Goal: Transaction & Acquisition: Purchase product/service

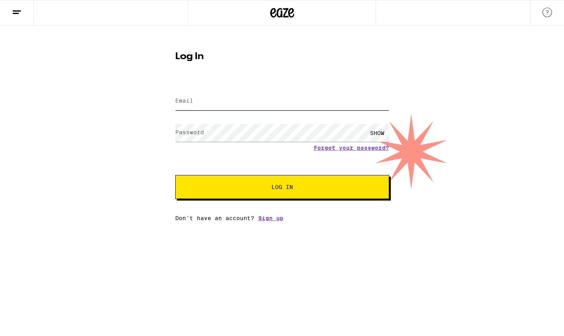
drag, startPoint x: 0, startPoint y: 0, endPoint x: 258, endPoint y: 95, distance: 274.6
click at [258, 95] on input "Email" at bounding box center [282, 101] width 214 height 18
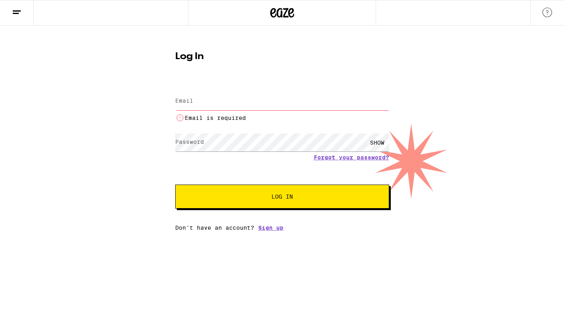
type input "[EMAIL_ADDRESS][DOMAIN_NAME]"
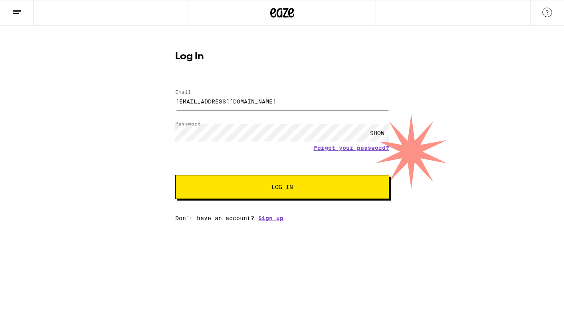
click at [268, 189] on span "Log In" at bounding box center [282, 187] width 149 height 6
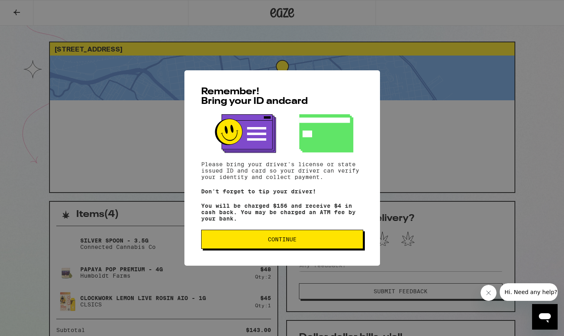
click at [344, 242] on span "Continue" at bounding box center [282, 239] width 149 height 6
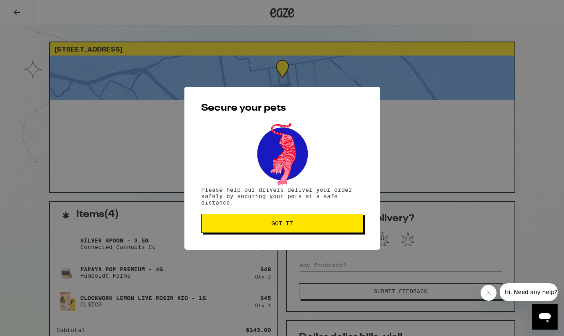
click at [319, 222] on span "Got it" at bounding box center [282, 224] width 149 height 6
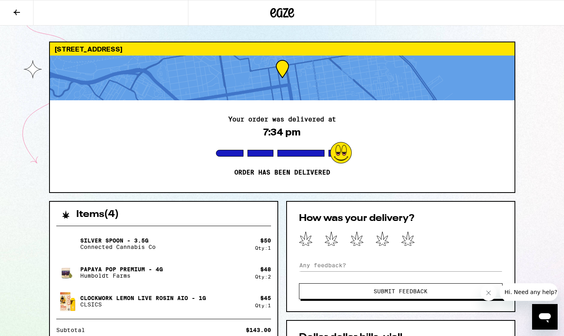
click at [284, 14] on icon at bounding box center [282, 13] width 24 height 14
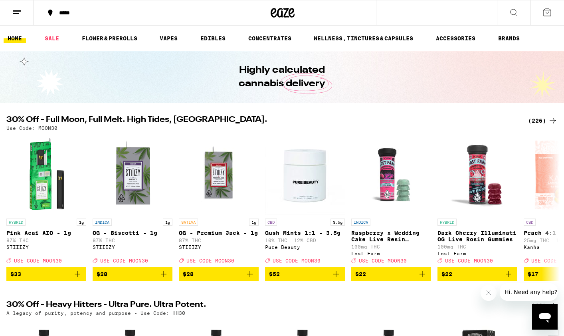
click at [541, 119] on div "(226)" at bounding box center [543, 121] width 30 height 10
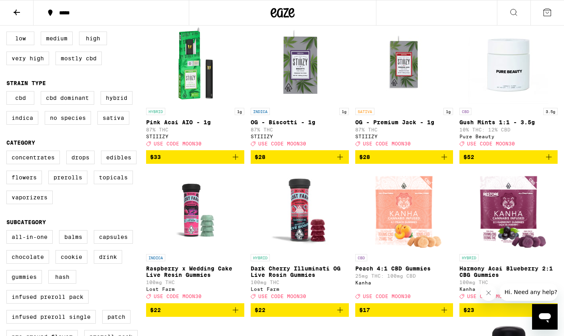
scroll to position [95, 0]
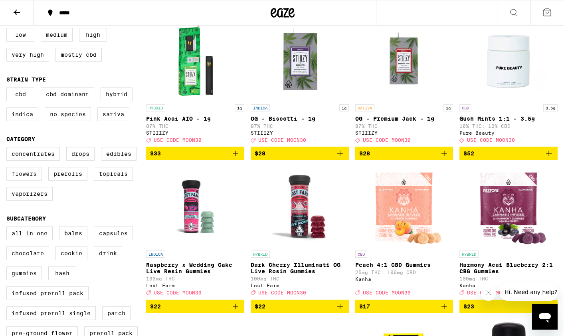
click at [15, 181] on label "Flowers" at bounding box center [24, 174] width 36 height 14
click at [8, 149] on input "Flowers" at bounding box center [8, 148] width 0 height 0
checkbox input "true"
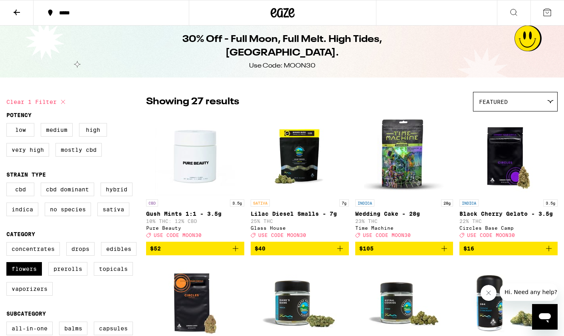
click at [81, 12] on div "*****" at bounding box center [116, 13] width 122 height 6
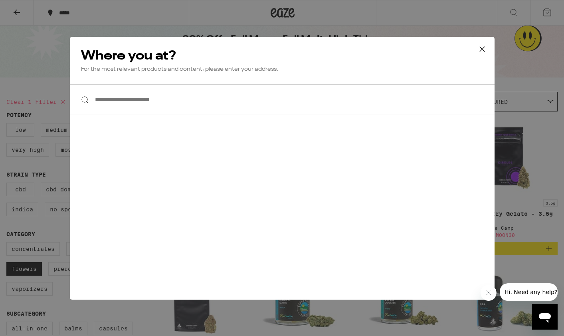
click at [162, 105] on input "**********" at bounding box center [282, 99] width 425 height 31
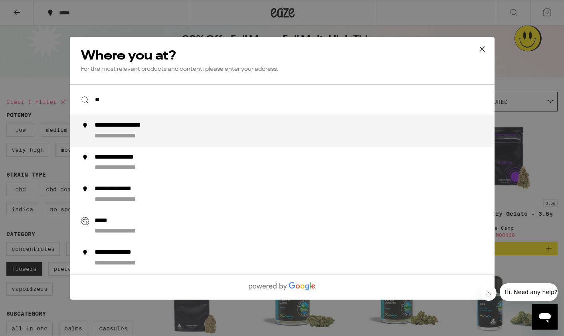
type input "*"
type input "**********"
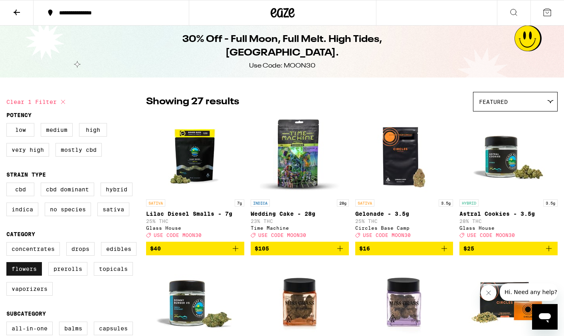
click at [36, 274] on label "Flowers" at bounding box center [24, 269] width 36 height 14
click at [8, 244] on input "Flowers" at bounding box center [8, 243] width 0 height 0
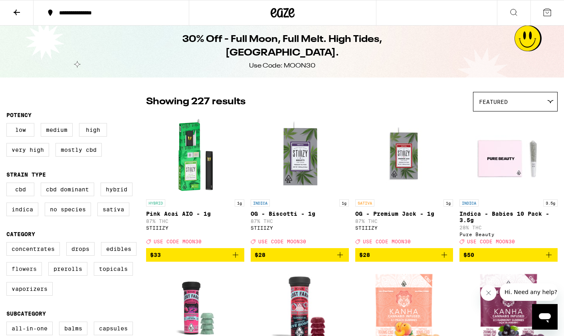
click at [34, 276] on label "Flowers" at bounding box center [24, 269] width 36 height 14
click at [8, 244] on input "Flowers" at bounding box center [8, 243] width 0 height 0
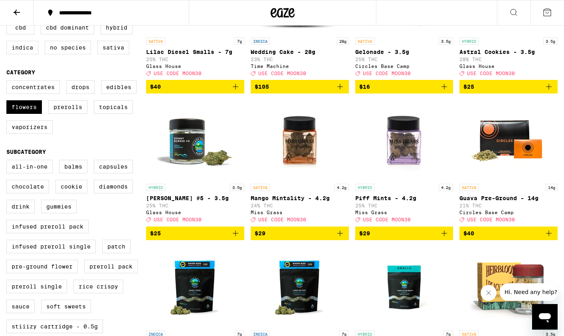
scroll to position [167, 0]
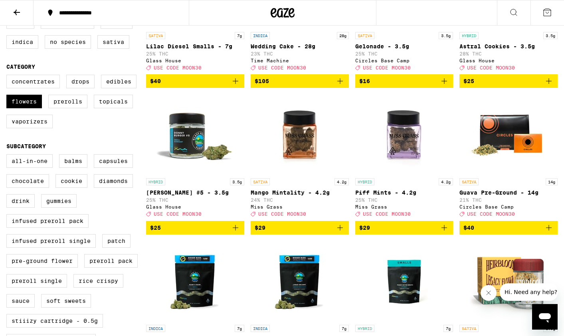
click at [518, 159] on img "Open page for Guava Pre-Ground - 14g from Circles Base Camp" at bounding box center [509, 134] width 80 height 80
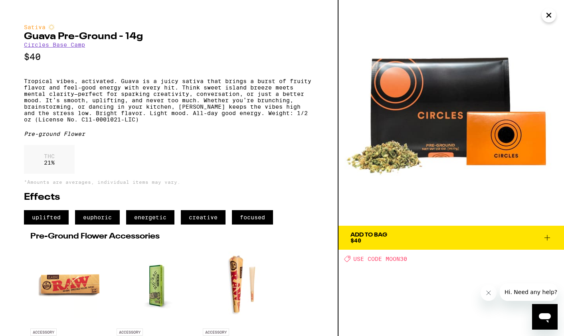
click at [550, 18] on icon "Close" at bounding box center [549, 15] width 10 height 12
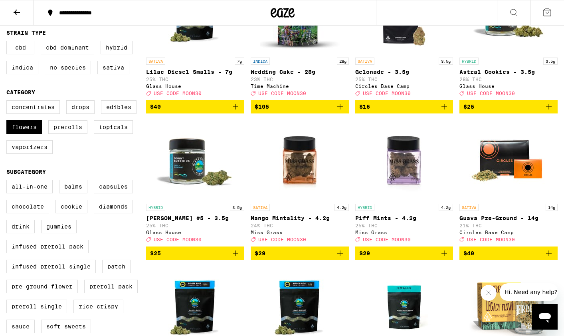
scroll to position [143, 0]
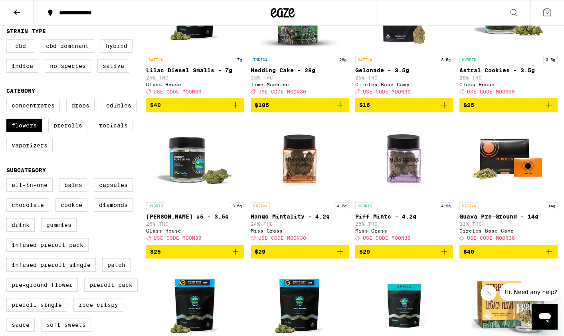
click at [443, 254] on icon "Add to bag" at bounding box center [445, 252] width 6 height 6
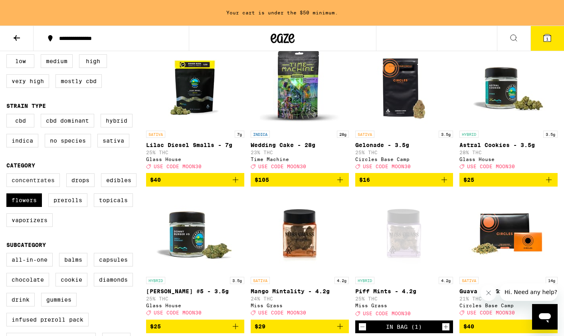
scroll to position [93, 0]
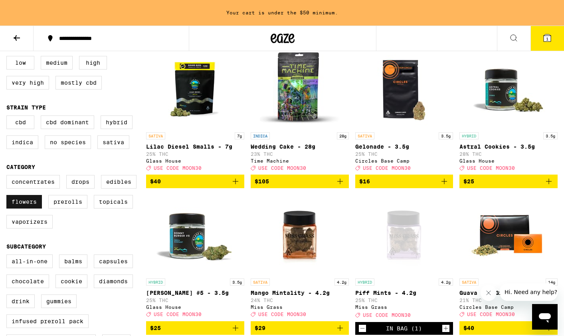
click at [35, 208] on label "Flowers" at bounding box center [24, 202] width 36 height 14
click at [8, 177] on input "Flowers" at bounding box center [8, 176] width 0 height 0
checkbox input "false"
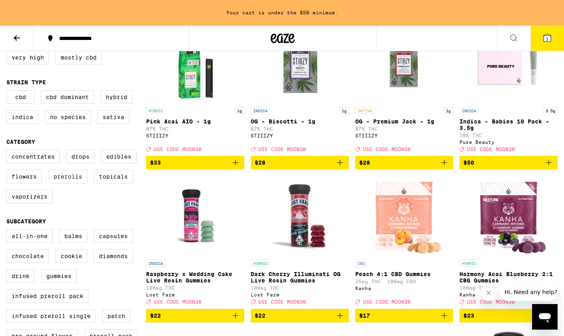
scroll to position [107, 0]
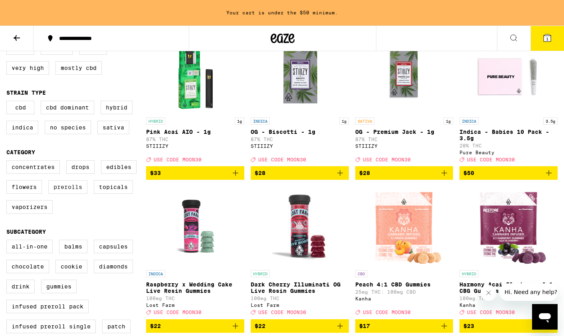
click at [66, 194] on label "Prerolls" at bounding box center [67, 187] width 39 height 14
click at [8, 162] on input "Prerolls" at bounding box center [8, 161] width 0 height 0
checkbox input "true"
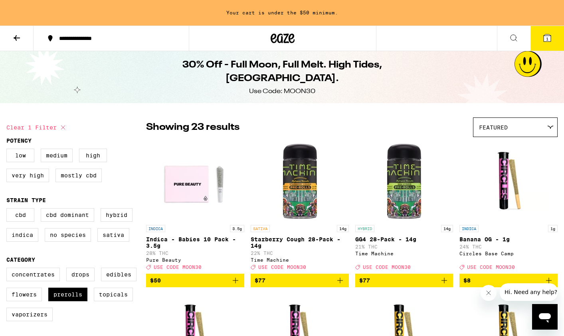
click at [488, 129] on span "Featured" at bounding box center [493, 127] width 29 height 6
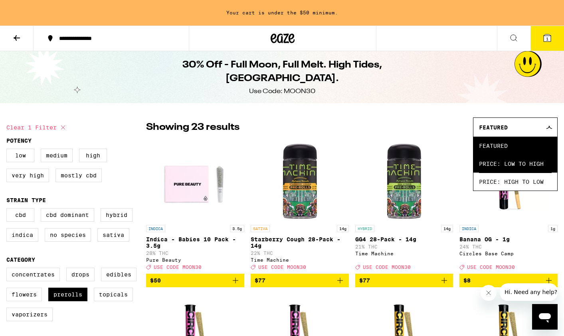
click at [495, 165] on span "Price: Low to High" at bounding box center [515, 164] width 73 height 18
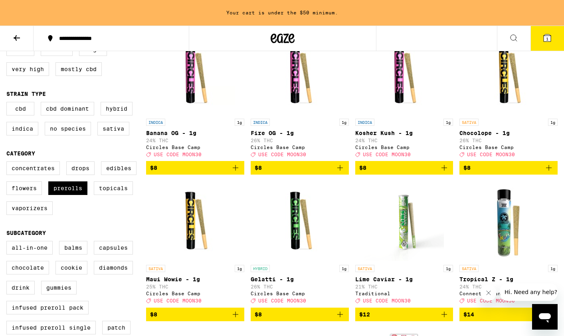
scroll to position [107, 0]
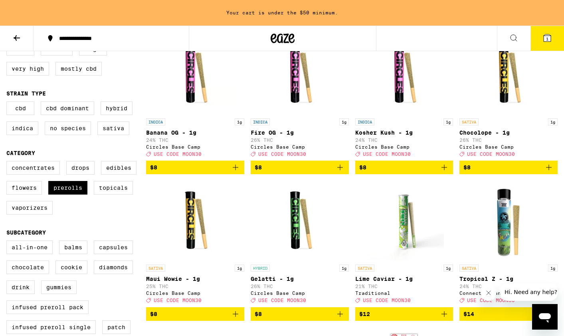
click at [316, 319] on span "$8" at bounding box center [300, 314] width 90 height 10
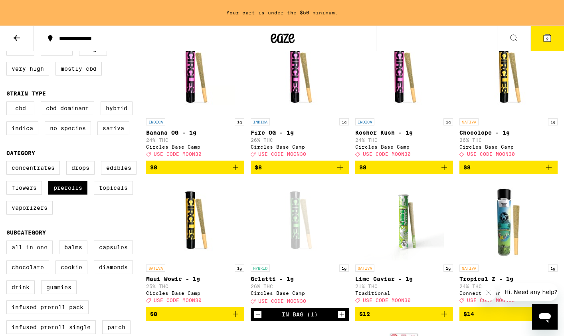
click at [44, 254] on label "All-In-One" at bounding box center [29, 247] width 46 height 14
click at [8, 242] on input "All-In-One" at bounding box center [8, 242] width 0 height 0
checkbox input "true"
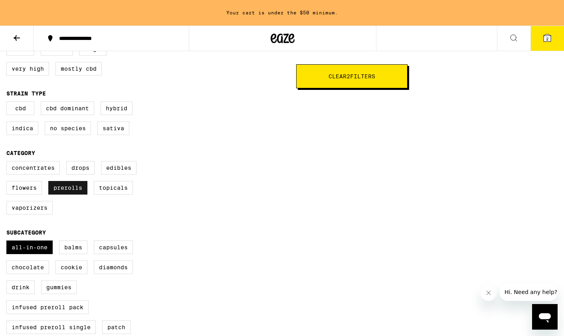
click at [71, 195] on label "Prerolls" at bounding box center [67, 188] width 39 height 14
click at [8, 163] on input "Prerolls" at bounding box center [8, 162] width 0 height 0
checkbox input "false"
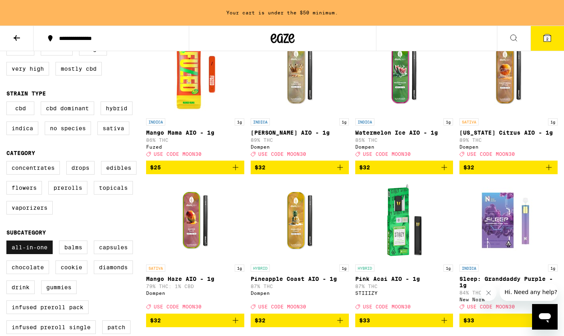
click at [50, 254] on label "All-In-One" at bounding box center [29, 247] width 46 height 14
click at [8, 242] on input "All-In-One" at bounding box center [8, 242] width 0 height 0
checkbox input "false"
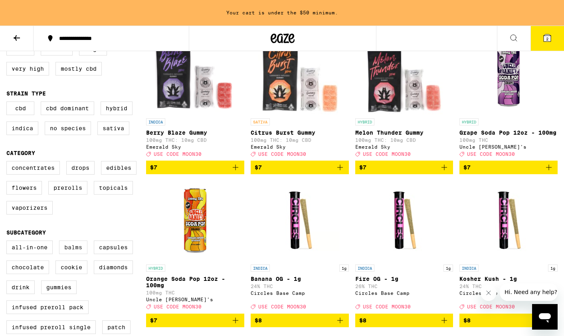
click at [64, 254] on label "Balms" at bounding box center [73, 247] width 28 height 14
click at [8, 242] on input "Balms" at bounding box center [8, 242] width 0 height 0
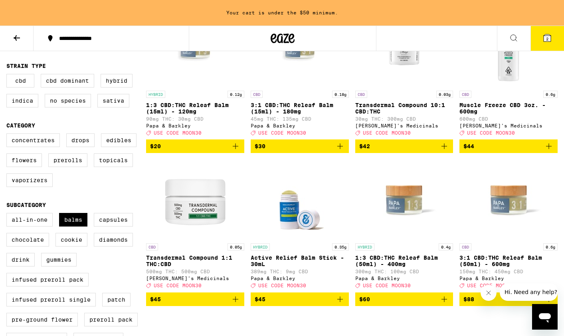
scroll to position [139, 0]
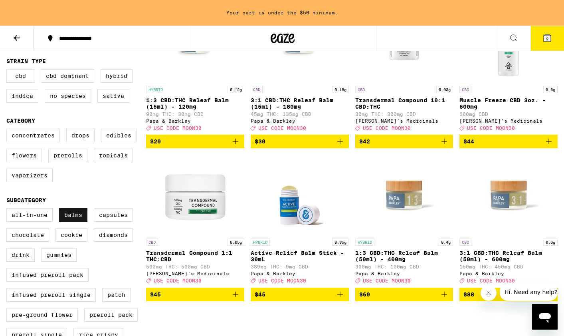
click at [77, 222] on label "Balms" at bounding box center [73, 215] width 28 height 14
click at [8, 210] on input "Balms" at bounding box center [8, 209] width 0 height 0
checkbox input "false"
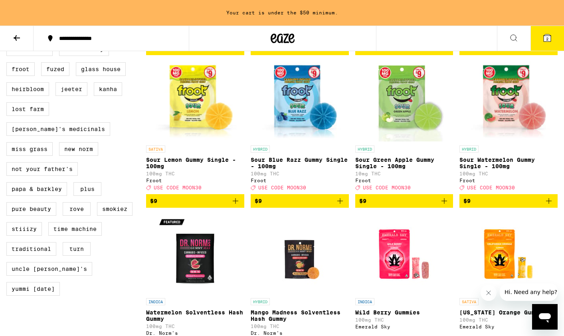
scroll to position [693, 0]
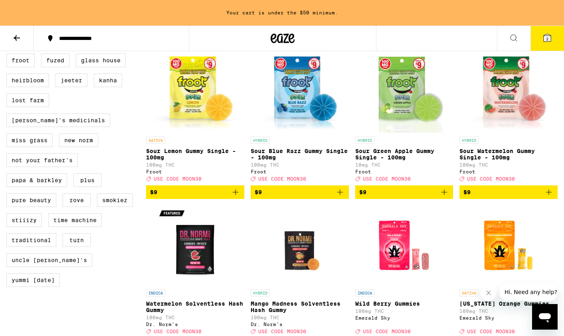
click at [537, 45] on button "2" at bounding box center [548, 38] width 34 height 25
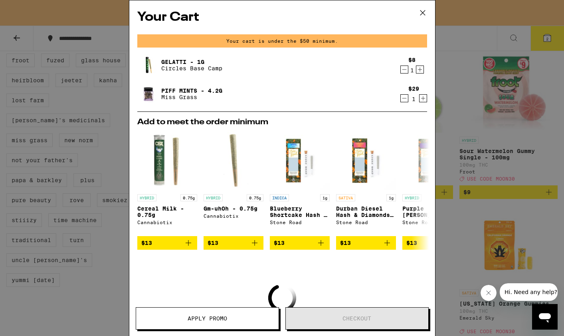
click at [423, 12] on icon at bounding box center [422, 12] width 5 height 5
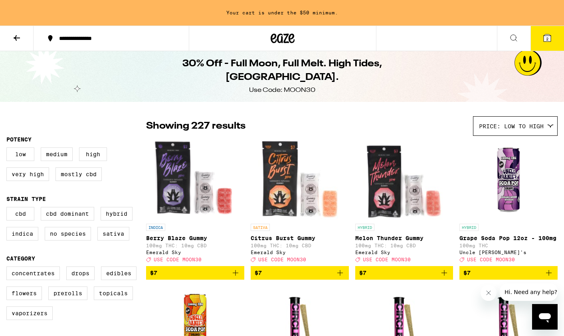
scroll to position [163, 0]
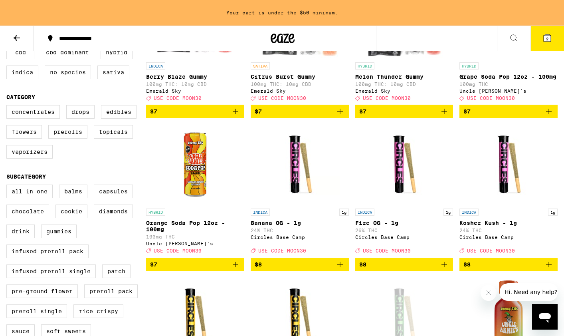
click at [550, 36] on icon at bounding box center [547, 37] width 7 height 7
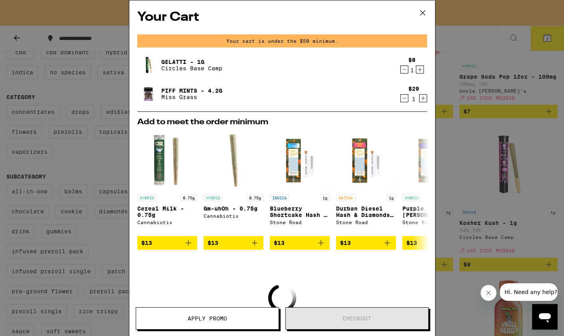
click at [421, 10] on icon at bounding box center [422, 12] width 5 height 5
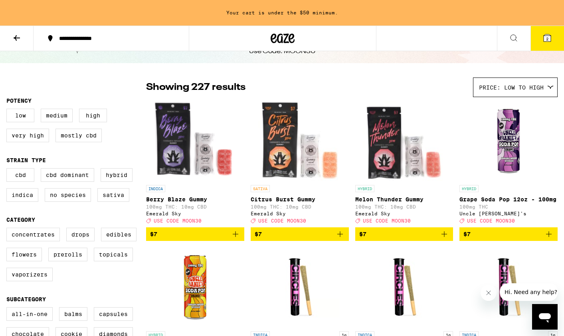
scroll to position [56, 0]
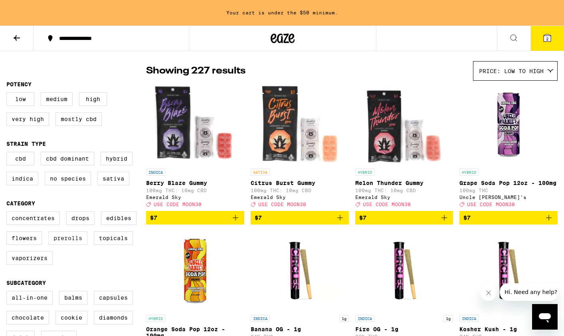
click at [82, 245] on label "Prerolls" at bounding box center [67, 238] width 39 height 14
click at [8, 213] on input "Prerolls" at bounding box center [8, 213] width 0 height 0
checkbox input "true"
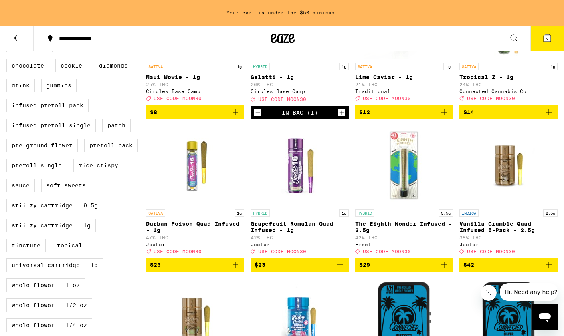
scroll to position [309, 0]
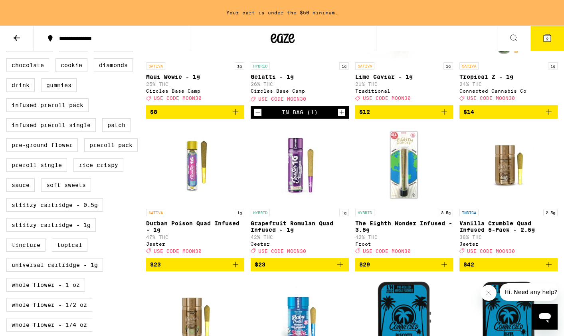
click at [285, 269] on span "$23" at bounding box center [300, 265] width 90 height 10
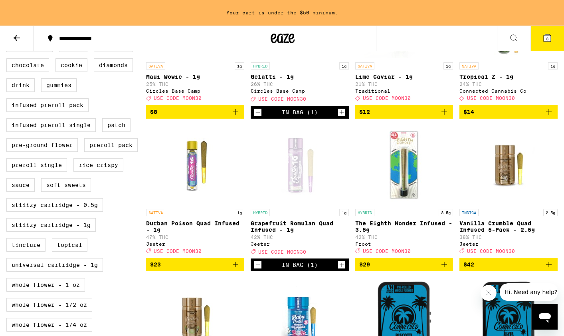
scroll to position [283, 0]
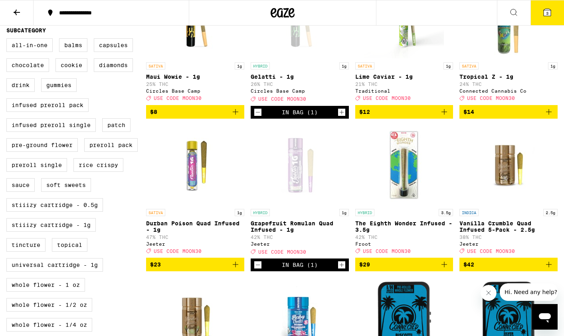
click at [540, 10] on button "3" at bounding box center [548, 12] width 34 height 25
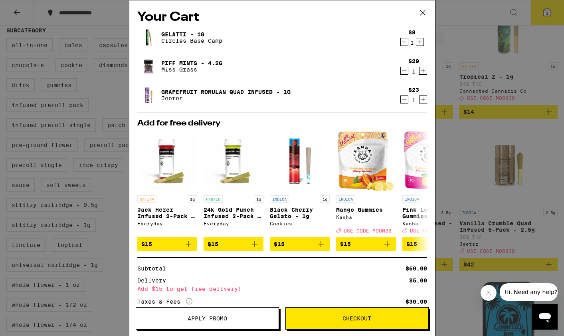
drag, startPoint x: 425, startPoint y: 11, endPoint x: 395, endPoint y: 43, distance: 43.0
click at [395, 37] on div "Your Cart Gelatti - 1g Circles Base Camp $8 1 Piff Mints - 4.2g Miss Grass $29 …" at bounding box center [282, 168] width 307 height 336
click at [405, 46] on icon "Decrement" at bounding box center [404, 42] width 7 height 10
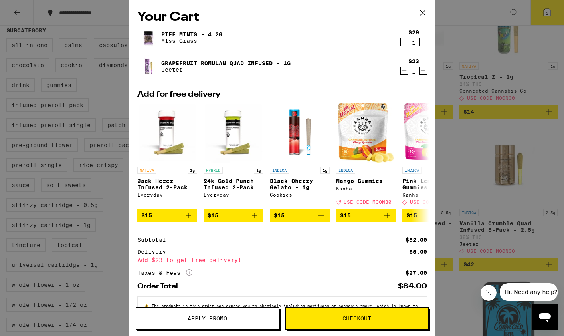
click at [200, 319] on span "Apply Promo" at bounding box center [208, 319] width 40 height 6
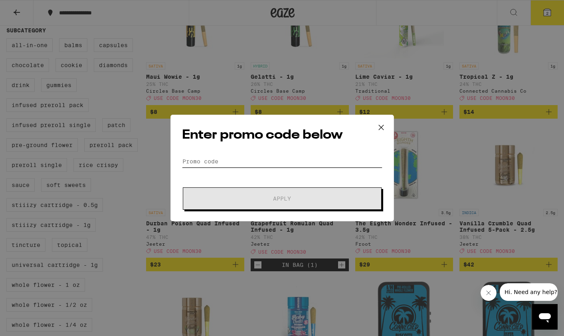
click at [235, 160] on input "Promo Code" at bounding box center [282, 161] width 201 height 12
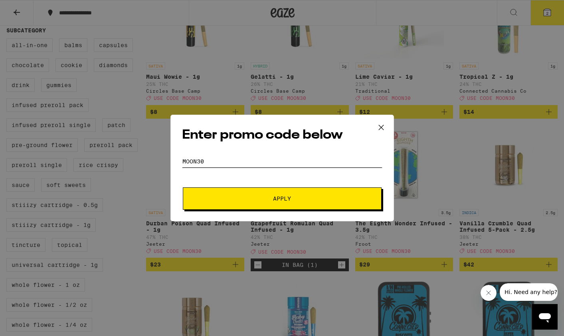
type input "moon30"
click at [183, 187] on button "Apply" at bounding box center [282, 198] width 199 height 22
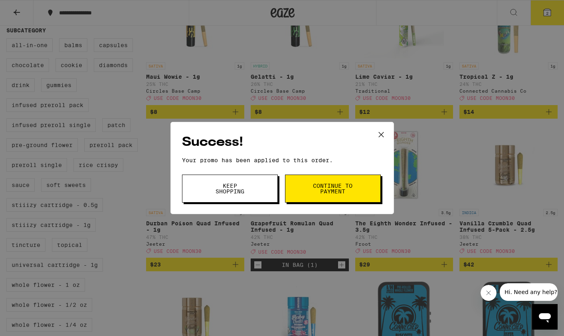
click at [326, 196] on button "Continue to payment" at bounding box center [333, 189] width 96 height 28
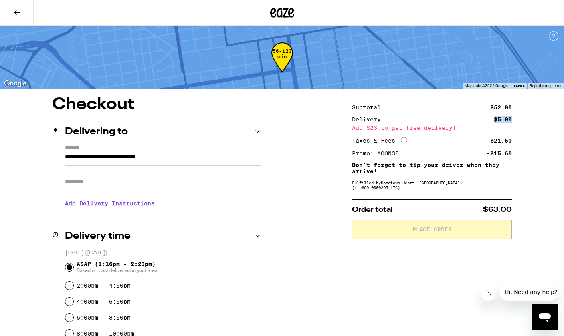
drag, startPoint x: 494, startPoint y: 119, endPoint x: 512, endPoint y: 121, distance: 18.0
click at [512, 121] on div "**********" at bounding box center [282, 316] width 564 height 439
click at [332, 137] on div "**********" at bounding box center [282, 316] width 564 height 439
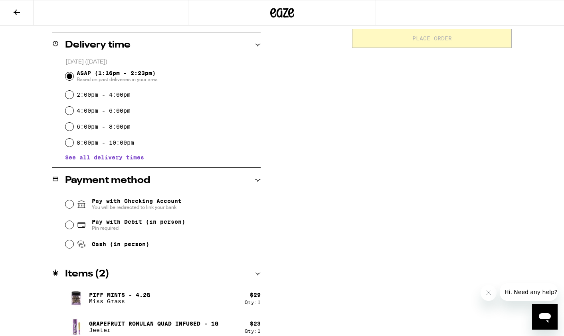
scroll to position [200, 0]
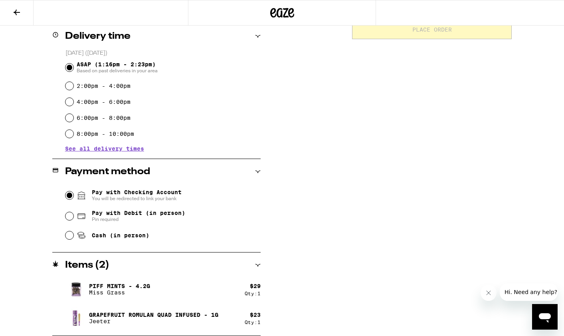
click at [71, 195] on input "Pay with Checking Account You will be redirected to link your bank" at bounding box center [70, 195] width 8 height 8
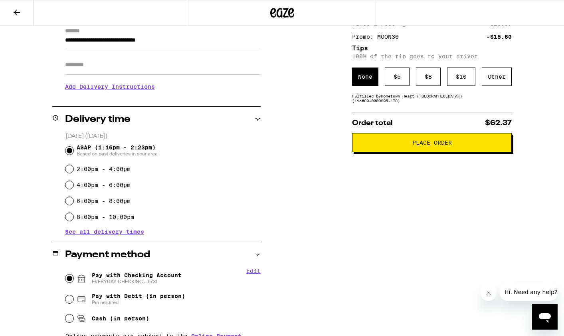
scroll to position [47, 0]
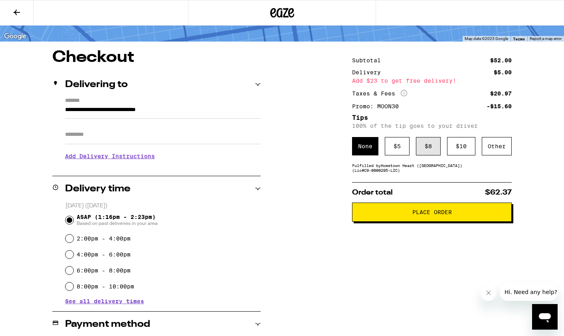
click at [426, 151] on div "$ 8" at bounding box center [428, 146] width 25 height 18
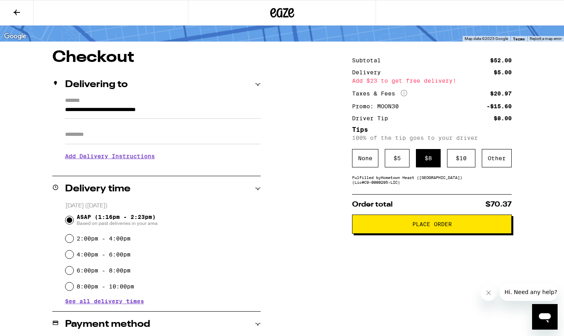
click at [416, 227] on span "Place Order" at bounding box center [433, 224] width 40 height 6
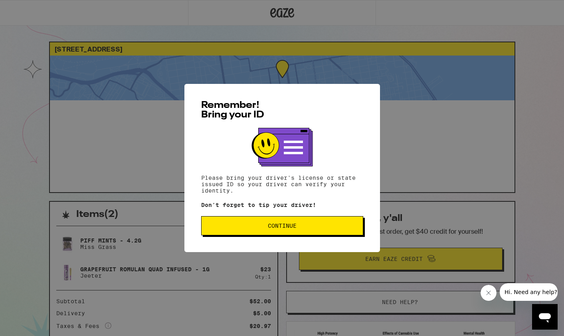
click at [293, 232] on button "Continue" at bounding box center [282, 225] width 162 height 19
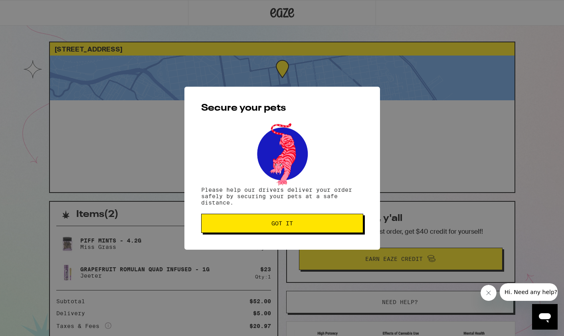
click at [318, 226] on span "Got it" at bounding box center [282, 224] width 149 height 6
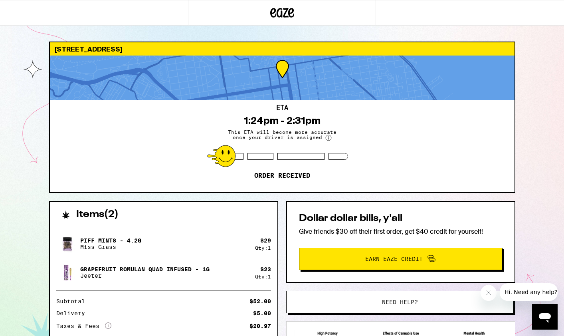
scroll to position [101, 0]
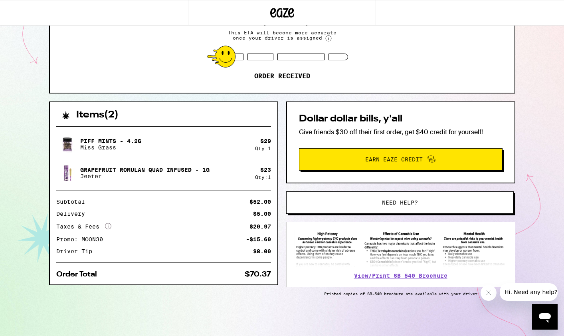
click at [91, 138] on p "Piff Mints - 4.2g" at bounding box center [110, 141] width 61 height 6
click at [133, 141] on p "Piff Mints - 4.2g" at bounding box center [110, 141] width 61 height 6
click at [100, 168] on p "Grapefruit Romulan Quad Infused - 1g" at bounding box center [144, 170] width 129 height 6
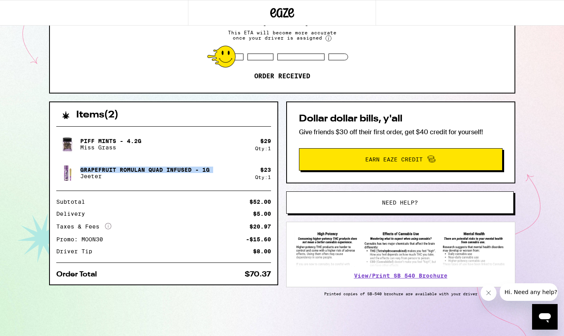
copy p "Grapefruit Romulan Quad Infused - 1g"
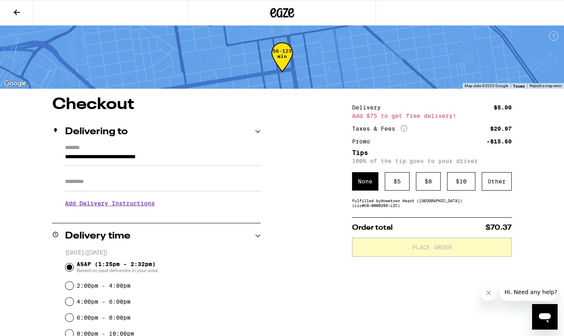
click at [14, 7] on button at bounding box center [17, 12] width 34 height 25
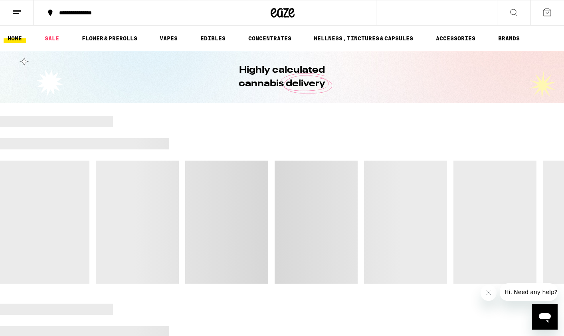
click at [509, 14] on icon at bounding box center [514, 13] width 10 height 10
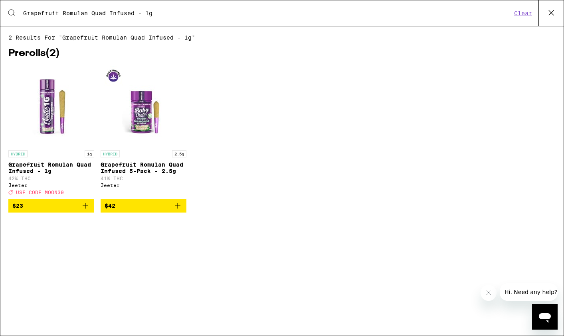
type input "Grapefruit Romulan Quad Infused - 1g"
click at [30, 165] on p "Grapefruit Romulan Quad Infused - 1g" at bounding box center [51, 167] width 86 height 13
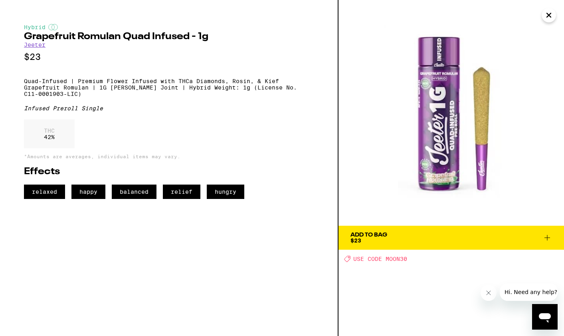
click at [546, 12] on icon "Close" at bounding box center [549, 15] width 10 height 12
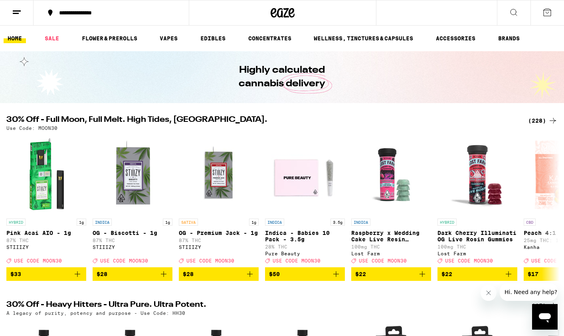
click at [548, 14] on icon at bounding box center [548, 13] width 10 height 10
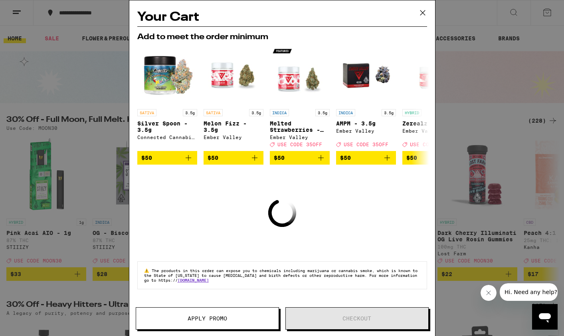
click at [426, 16] on icon at bounding box center [423, 13] width 12 height 12
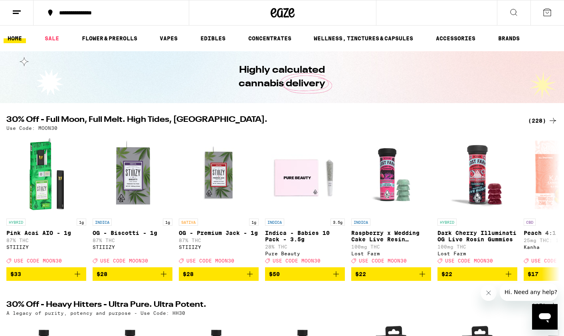
click at [13, 16] on icon at bounding box center [17, 13] width 10 height 10
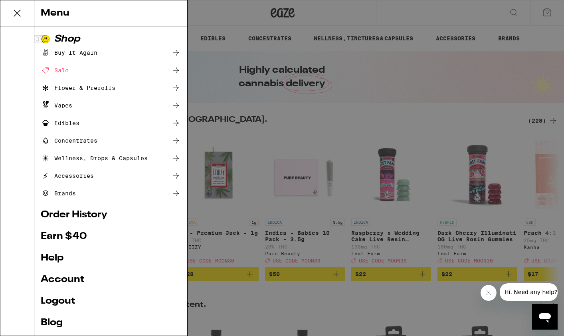
click at [113, 217] on link "Order History" at bounding box center [111, 215] width 140 height 10
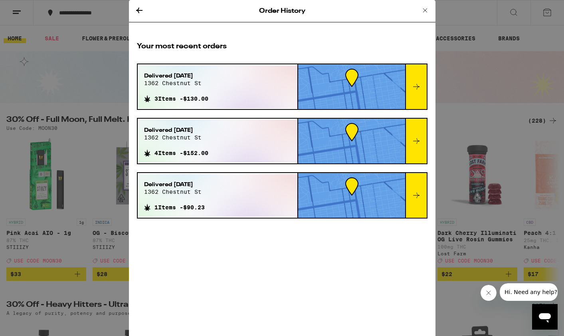
click at [124, 64] on div "Order History Your most recent orders Delivered [DATE] [STREET_ADDRESS] 3 Items…" at bounding box center [282, 168] width 564 height 336
click at [142, 11] on icon at bounding box center [140, 11] width 10 height 10
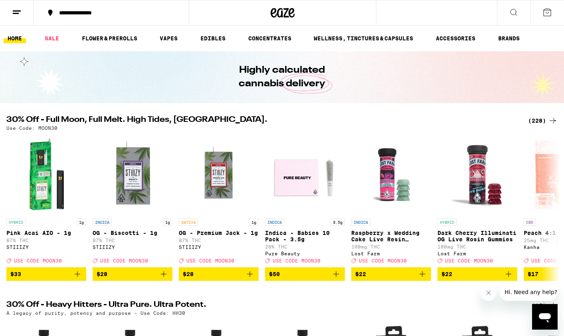
click at [15, 13] on line at bounding box center [16, 13] width 6 height 0
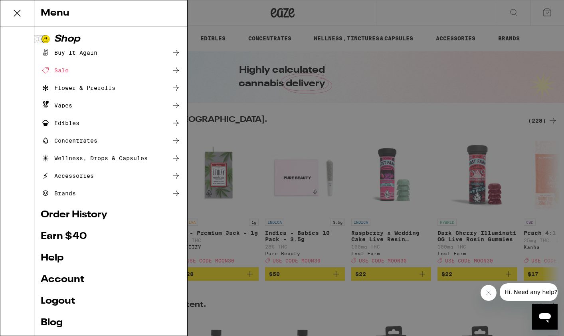
click at [549, 305] on div "Open messaging window" at bounding box center [545, 317] width 24 height 24
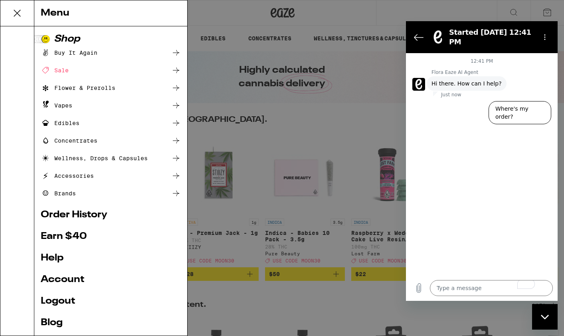
click at [550, 318] on div "Close messaging window" at bounding box center [545, 317] width 24 height 24
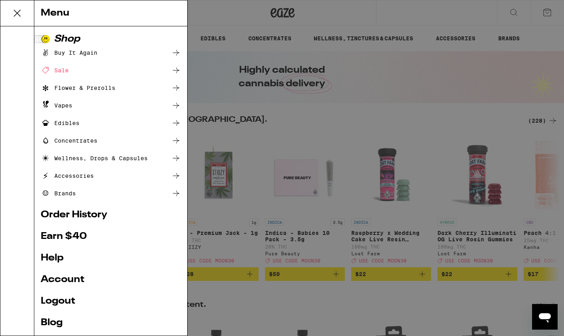
click at [550, 318] on icon "Open messaging window" at bounding box center [545, 317] width 14 height 14
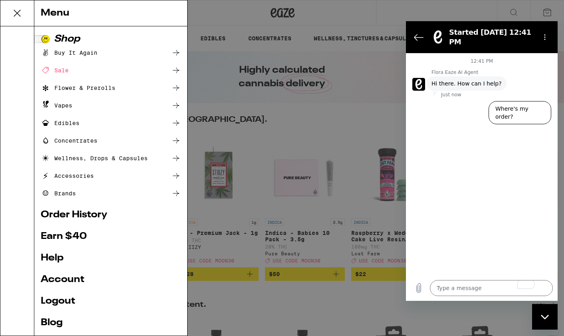
click at [550, 318] on div "Close messaging window" at bounding box center [545, 317] width 24 height 24
type textarea "x"
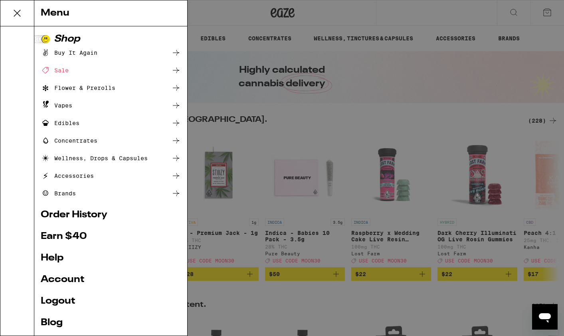
click at [538, 6] on div "Menu Shop Buy It Again Sale Flower & Prerolls Vapes Edibles Concentrates Wellne…" at bounding box center [282, 168] width 564 height 336
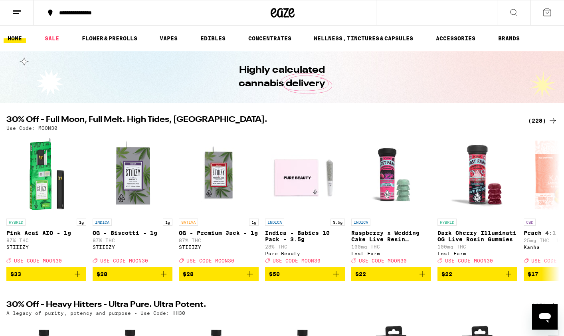
click at [544, 12] on icon at bounding box center [548, 13] width 10 height 10
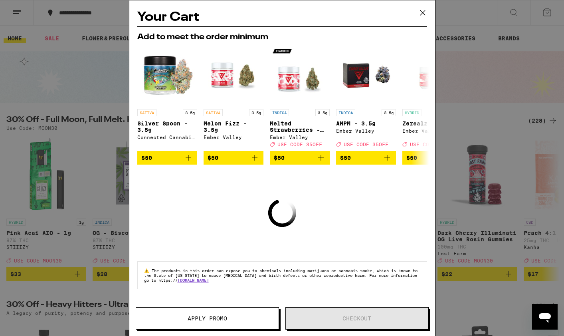
click at [424, 14] on icon at bounding box center [423, 13] width 12 height 12
